Goal: Task Accomplishment & Management: Use online tool/utility

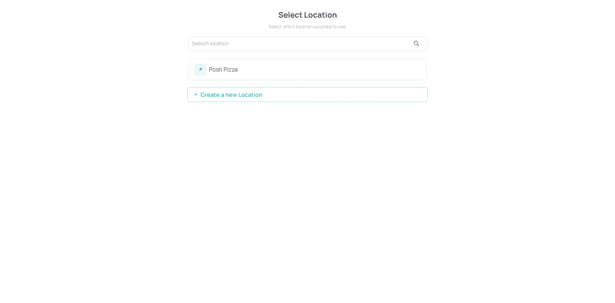
click at [227, 69] on div "Posh Pizza" at bounding box center [314, 69] width 211 height 9
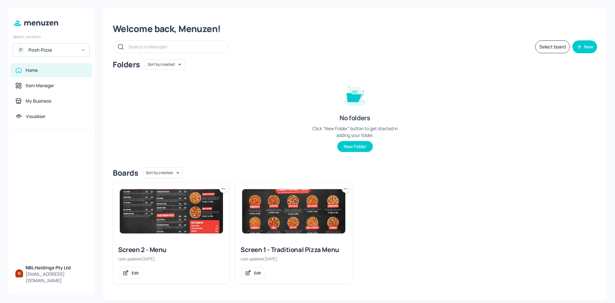
click at [272, 215] on img at bounding box center [293, 211] width 103 height 44
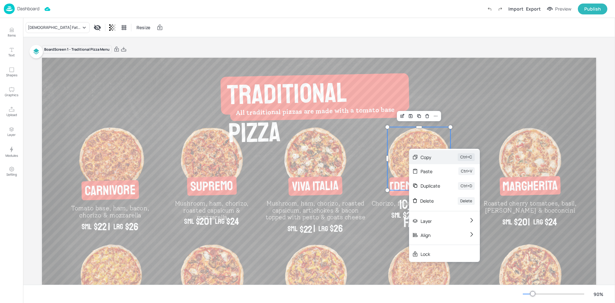
click at [439, 156] on div "Copy" at bounding box center [429, 157] width 19 height 7
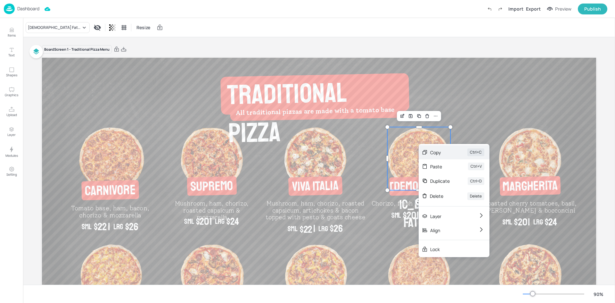
click at [442, 153] on div "Copy" at bounding box center [439, 152] width 19 height 7
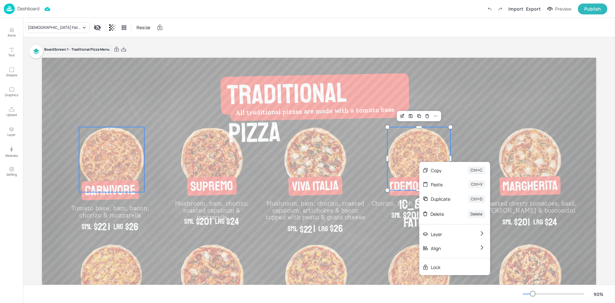
click at [96, 154] on img at bounding box center [111, 159] width 65 height 65
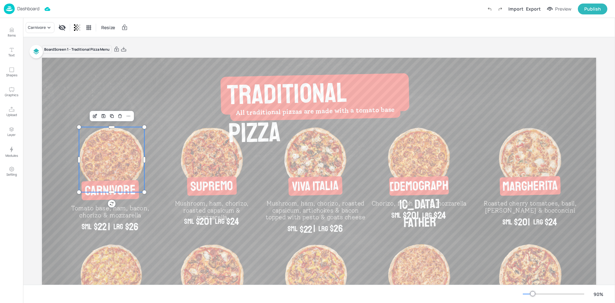
click at [96, 154] on img at bounding box center [111, 159] width 65 height 65
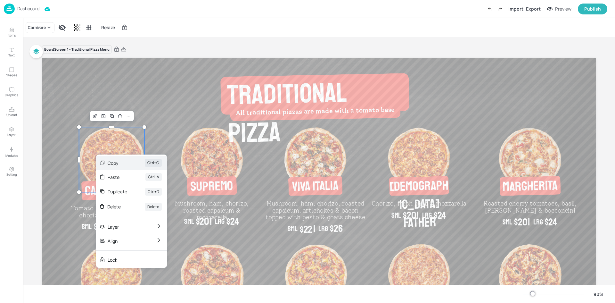
click at [103, 161] on icon at bounding box center [102, 163] width 6 height 6
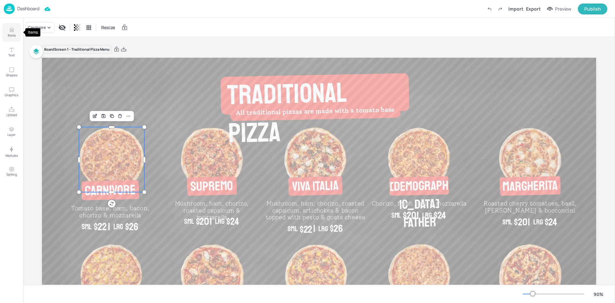
click at [8, 37] on p "Items" at bounding box center [12, 35] width 8 height 4
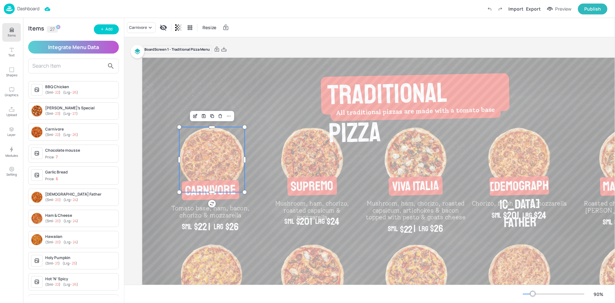
click at [63, 110] on div "Ben’s Special ( Sml - 23 ) ( Lrg - 27 )" at bounding box center [80, 111] width 71 height 12
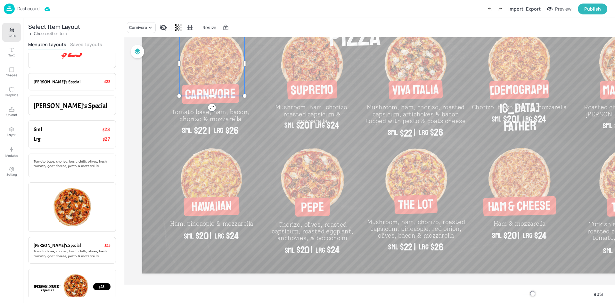
scroll to position [26, 0]
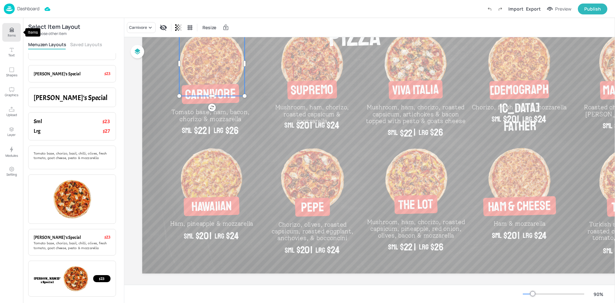
click at [11, 31] on icon "Items" at bounding box center [12, 31] width 4 height 1
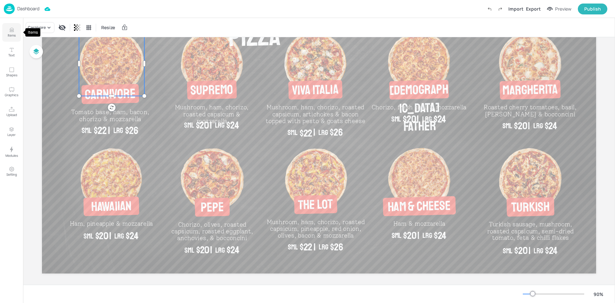
click at [11, 31] on icon "Items" at bounding box center [12, 31] width 4 height 1
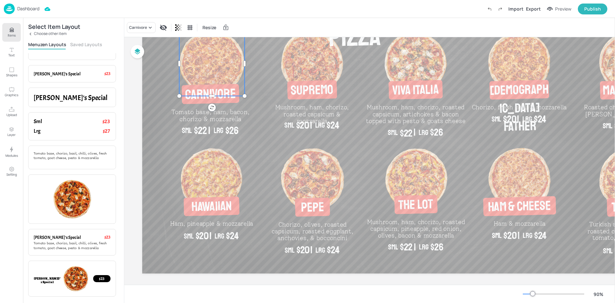
click at [204, 50] on img at bounding box center [211, 63] width 65 height 65
click at [303, 59] on img at bounding box center [311, 62] width 63 height 63
click at [197, 64] on img at bounding box center [211, 63] width 65 height 65
click at [46, 69] on div "Ben’s Special $23 Item Name + Item Price" at bounding box center [72, 73] width 88 height 17
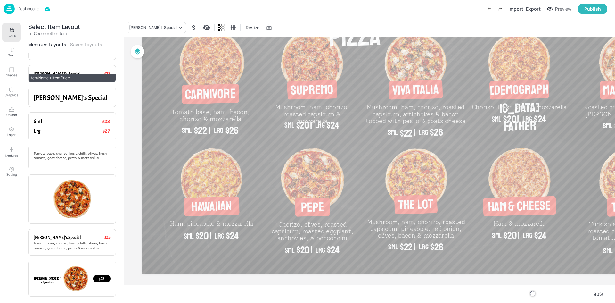
click at [46, 69] on div "Ben’s Special $23 Item Name + Item Price" at bounding box center [72, 73] width 88 height 17
click at [151, 27] on div "[PERSON_NAME]’s Special" at bounding box center [153, 28] width 48 height 6
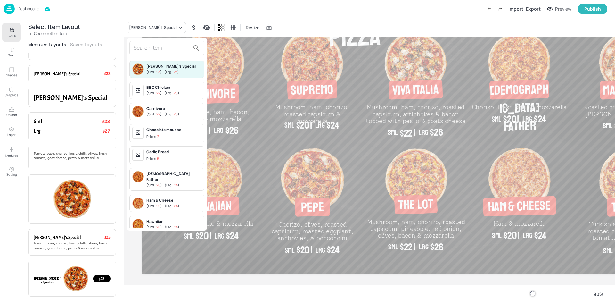
click at [173, 94] on span "( Lrg - 26 )" at bounding box center [171, 92] width 15 height 5
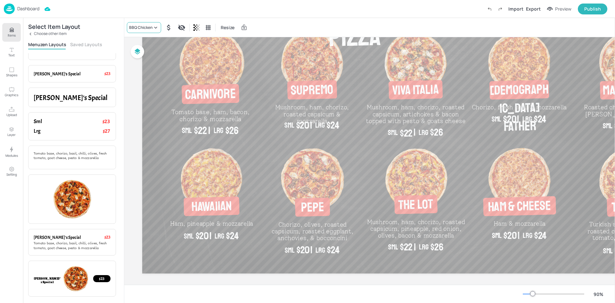
click at [151, 31] on div "BBQ Chicken" at bounding box center [144, 27] width 34 height 11
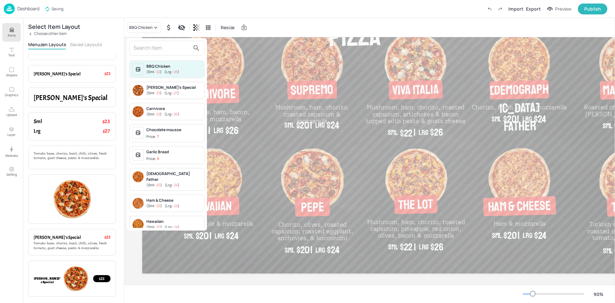
click at [161, 112] on span "( Sml - 22 )" at bounding box center [153, 113] width 15 height 5
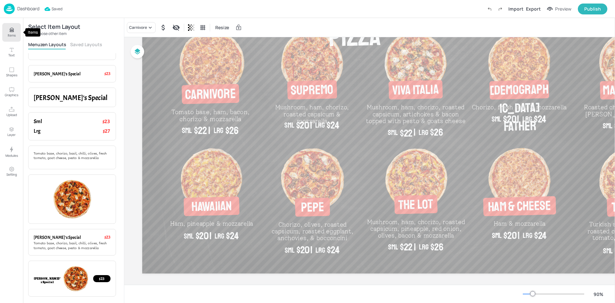
click at [15, 26] on button "Items" at bounding box center [11, 32] width 19 height 19
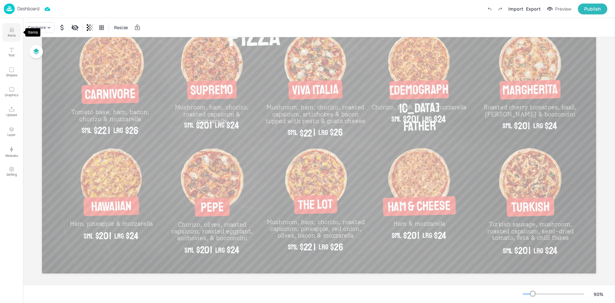
click at [10, 31] on icon "Items" at bounding box center [12, 31] width 4 height 1
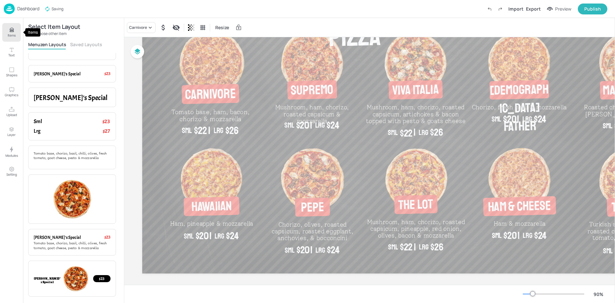
click at [10, 31] on icon "Items" at bounding box center [12, 31] width 4 height 1
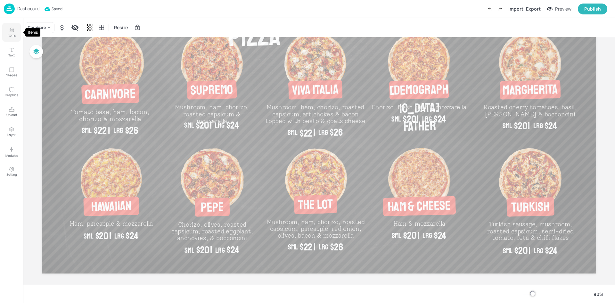
click at [10, 31] on icon "Items" at bounding box center [12, 31] width 4 height 1
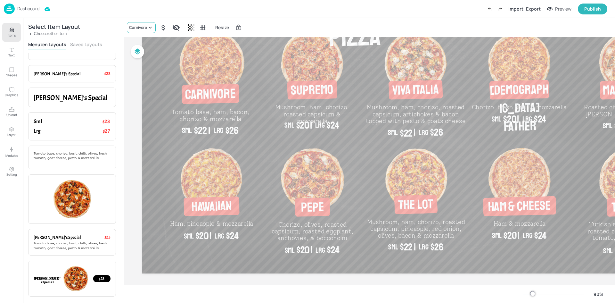
click at [149, 28] on icon at bounding box center [150, 27] width 6 height 6
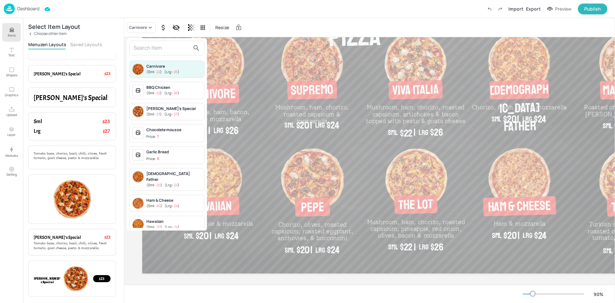
click at [159, 72] on span "22" at bounding box center [158, 71] width 4 height 5
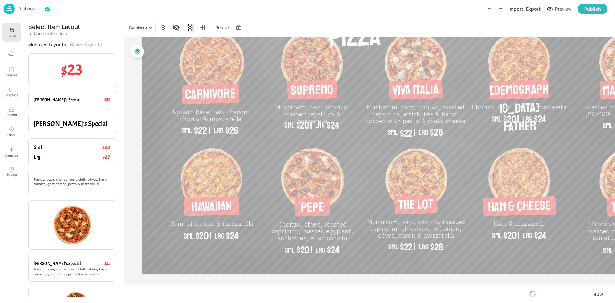
scroll to position [26, 0]
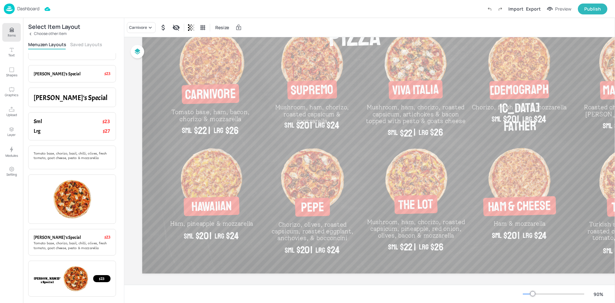
click at [39, 32] on p "Choose other item" at bounding box center [50, 33] width 33 height 4
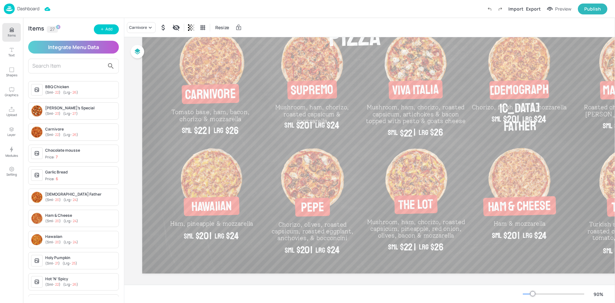
click at [58, 132] on span "22" at bounding box center [57, 134] width 4 height 5
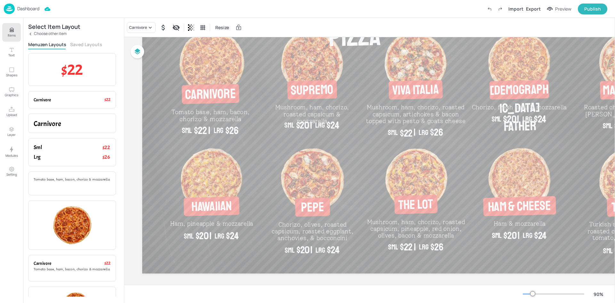
click at [36, 31] on p "Choose other item" at bounding box center [50, 33] width 33 height 4
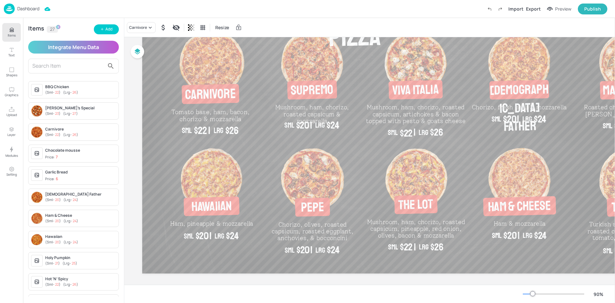
click at [76, 92] on span "26" at bounding box center [74, 92] width 4 height 5
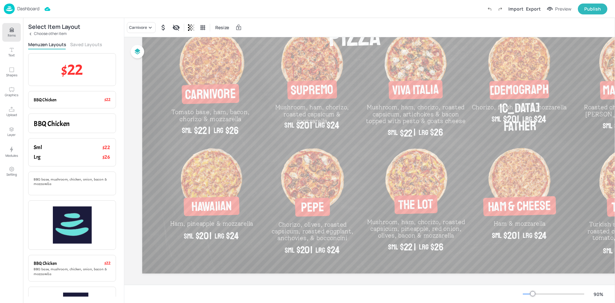
click at [42, 34] on p "Choose other item" at bounding box center [50, 33] width 33 height 4
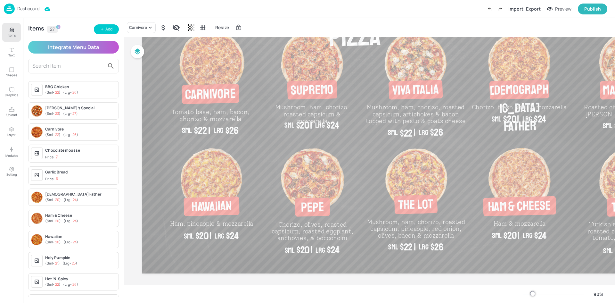
click at [67, 197] on div "( Sml - 20 ) ( Lrg - 24 )" at bounding box center [80, 199] width 71 height 5
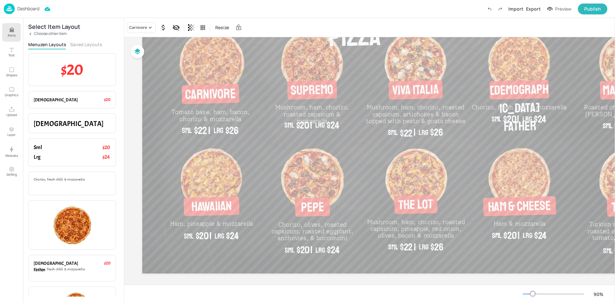
click at [42, 31] on p "Choose other item" at bounding box center [50, 33] width 33 height 4
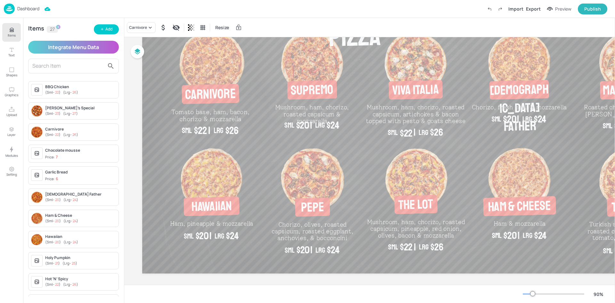
click at [67, 221] on span "( Lrg - 24 )" at bounding box center [70, 220] width 15 height 5
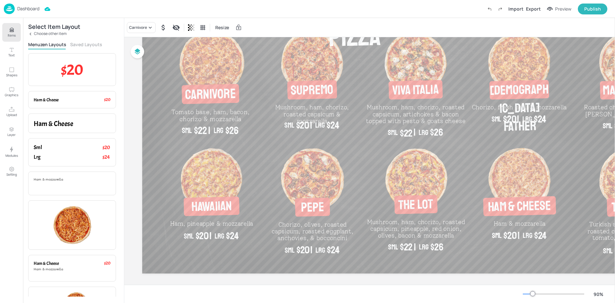
click at [38, 32] on p "Choose other item" at bounding box center [50, 33] width 33 height 4
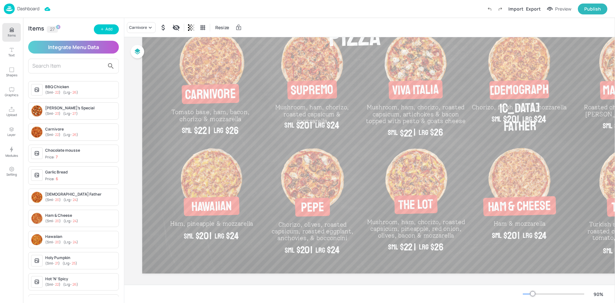
click at [76, 236] on div "Hawaiian" at bounding box center [80, 236] width 71 height 6
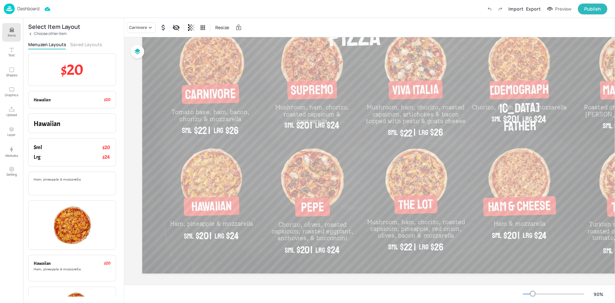
drag, startPoint x: 37, startPoint y: 32, endPoint x: 153, endPoint y: 130, distance: 152.0
click at [38, 32] on p "Choose other item" at bounding box center [50, 33] width 33 height 4
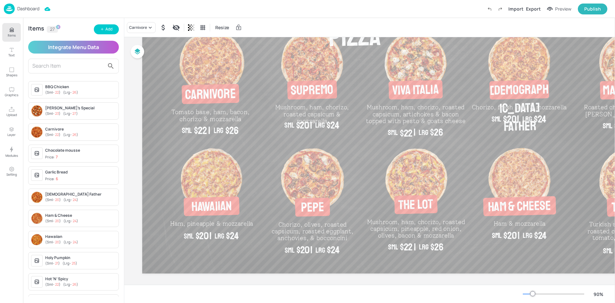
scroll to position [31, 0]
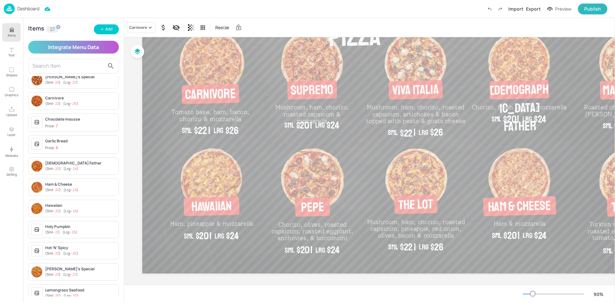
click at [55, 272] on span "( Sml - 23 )" at bounding box center [52, 274] width 15 height 5
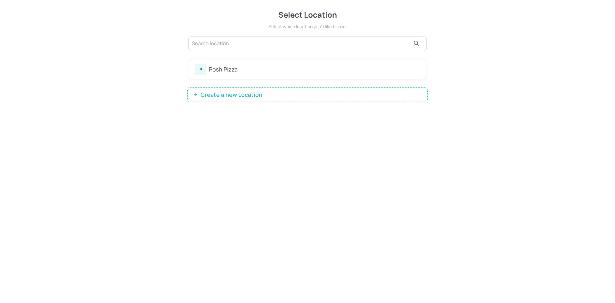
click at [238, 69] on div "Posh Pizza" at bounding box center [314, 69] width 211 height 9
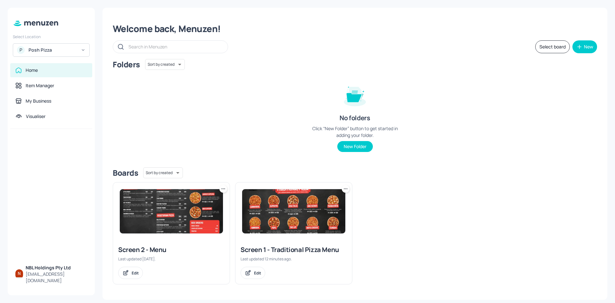
click at [180, 194] on img at bounding box center [171, 211] width 103 height 44
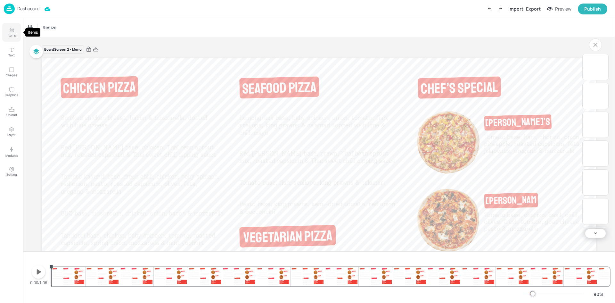
click at [12, 33] on p "Items" at bounding box center [12, 35] width 8 height 4
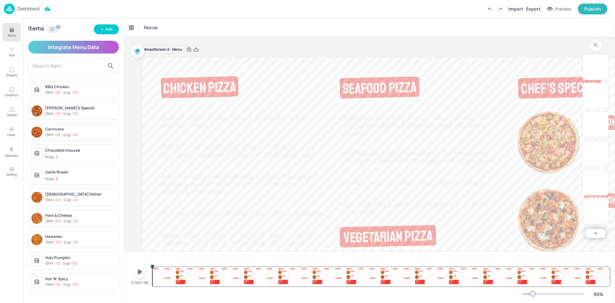
click at [68, 92] on span "( Lrg - 26 )" at bounding box center [70, 92] width 15 height 5
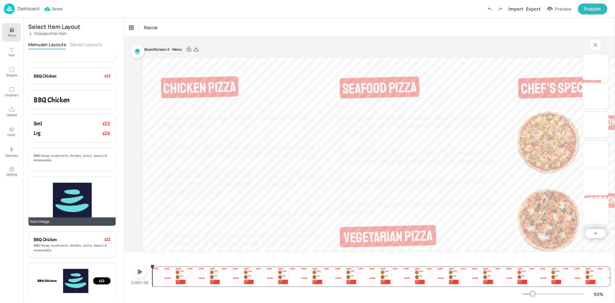
scroll to position [26, 0]
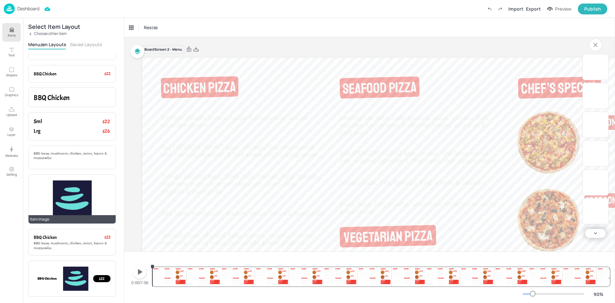
click at [75, 194] on img at bounding box center [72, 199] width 39 height 38
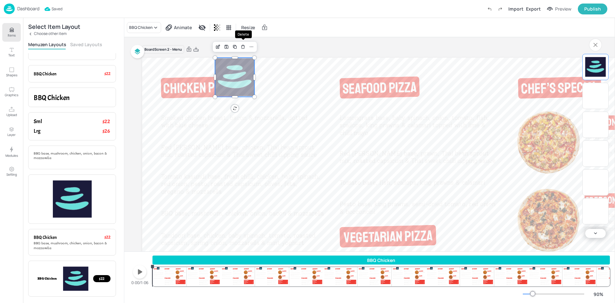
click at [242, 47] on icon "Delete" at bounding box center [242, 46] width 5 height 5
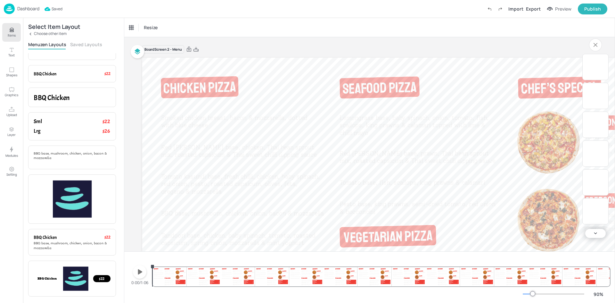
click at [46, 35] on p "Choose other item" at bounding box center [50, 33] width 33 height 4
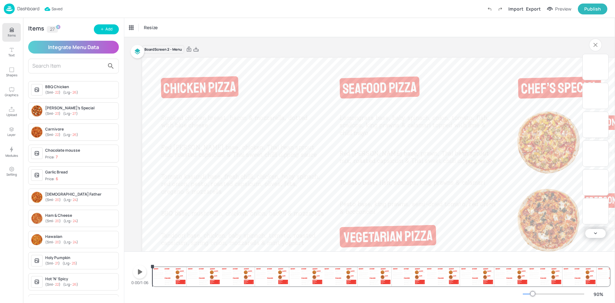
click at [65, 106] on div "[PERSON_NAME]’s Special" at bounding box center [80, 108] width 71 height 6
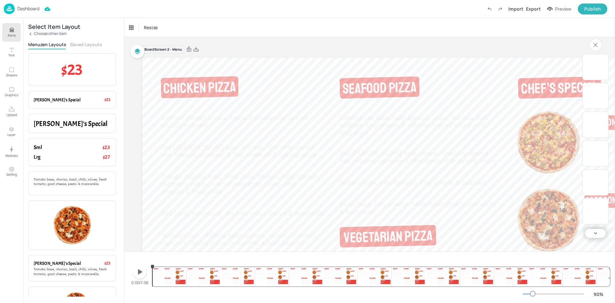
click at [31, 32] on icon at bounding box center [30, 34] width 4 height 4
